Goal: Task Accomplishment & Management: Manage account settings

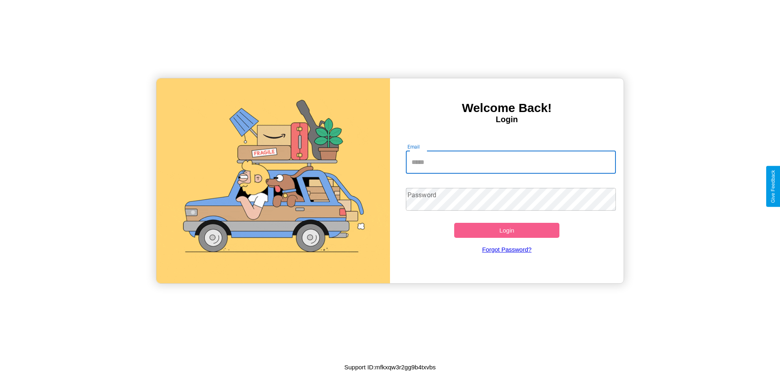
click at [511, 162] on input "Email" at bounding box center [511, 162] width 210 height 23
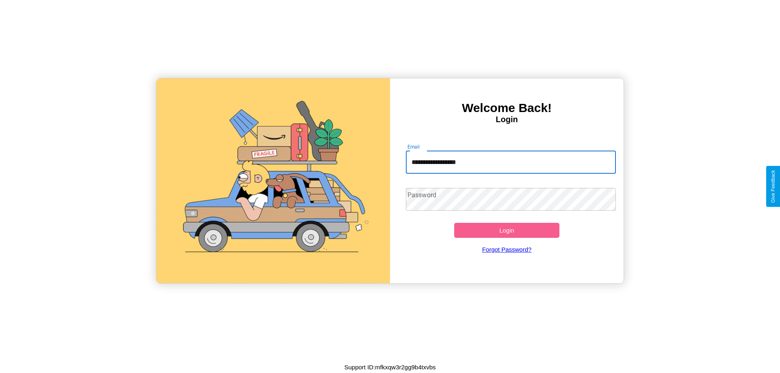
type input "**********"
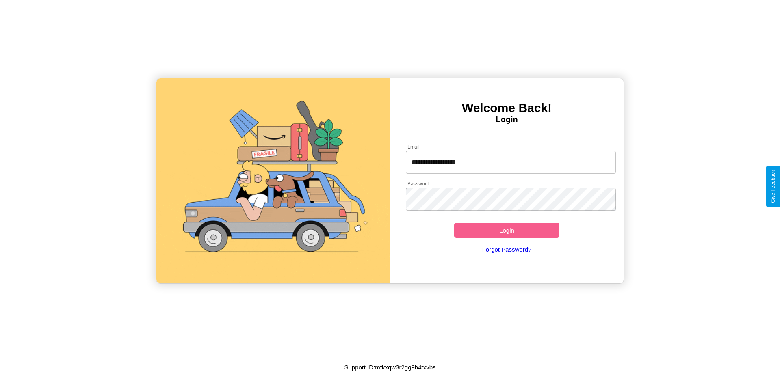
click at [506, 230] on button "Login" at bounding box center [506, 230] width 105 height 15
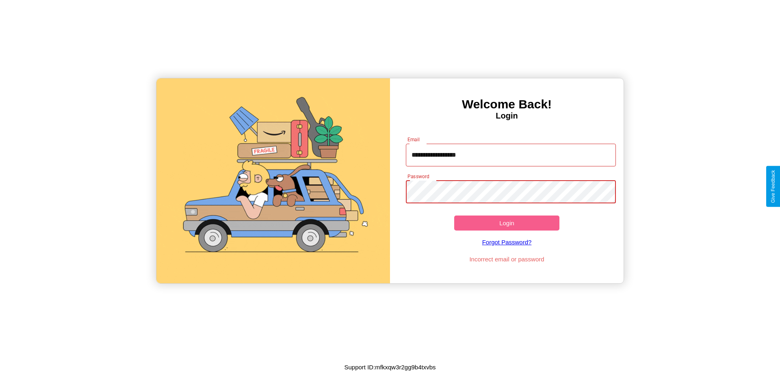
click at [506, 223] on button "Login" at bounding box center [506, 223] width 105 height 15
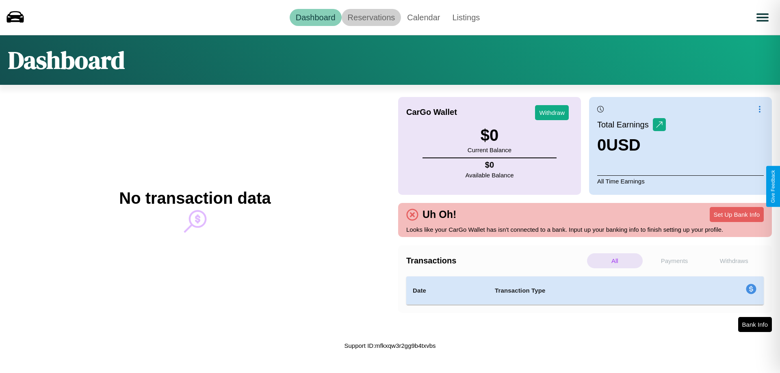
click at [371, 17] on link "Reservations" at bounding box center [372, 17] width 60 height 17
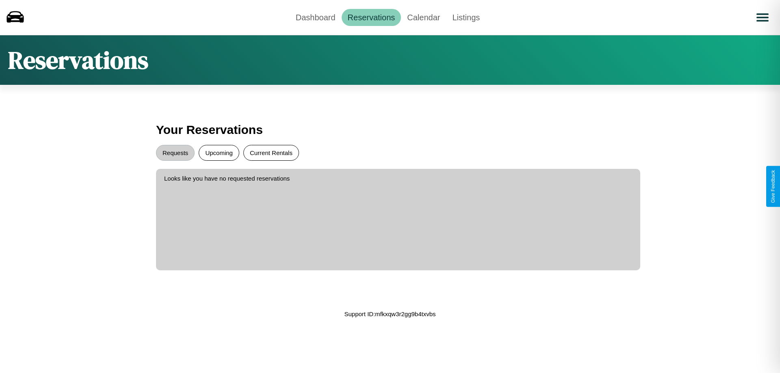
click at [271, 153] on button "Current Rentals" at bounding box center [271, 153] width 56 height 16
click at [175, 153] on button "Requests" at bounding box center [175, 153] width 39 height 16
click at [423, 17] on link "Calendar" at bounding box center [423, 17] width 45 height 17
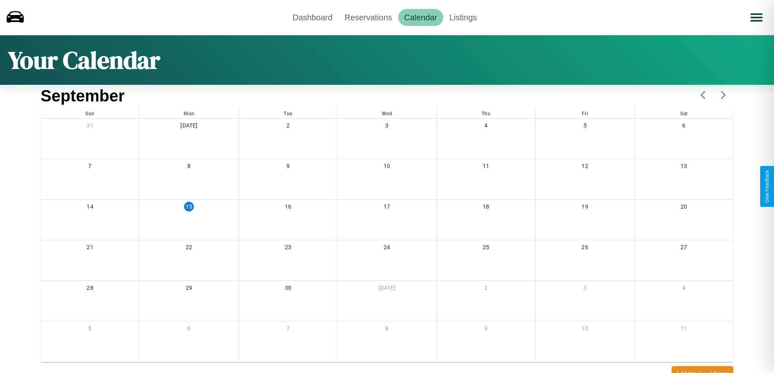
click at [723, 95] on icon at bounding box center [723, 95] width 20 height 20
click at [312, 17] on link "Dashboard" at bounding box center [312, 17] width 52 height 17
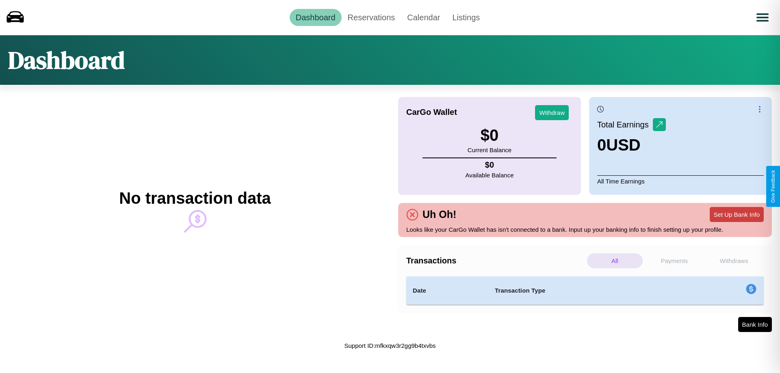
click at [736, 214] on button "Set Up Bank Info" at bounding box center [737, 214] width 54 height 15
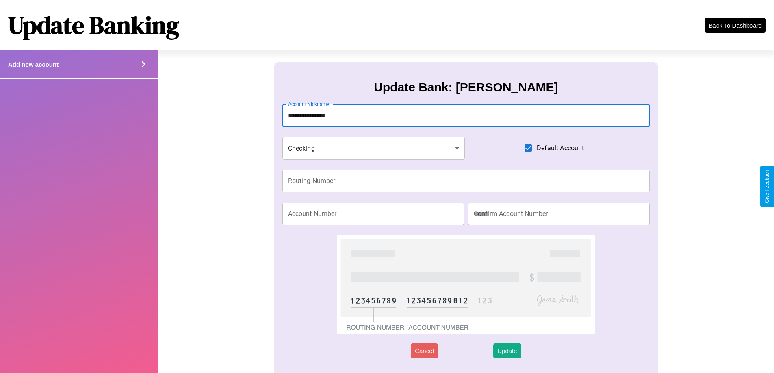
type input "**********"
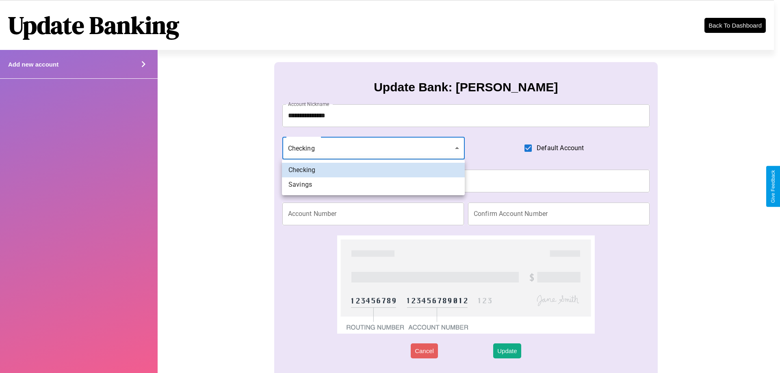
click at [373, 148] on div at bounding box center [390, 186] width 780 height 373
